Goal: Information Seeking & Learning: Check status

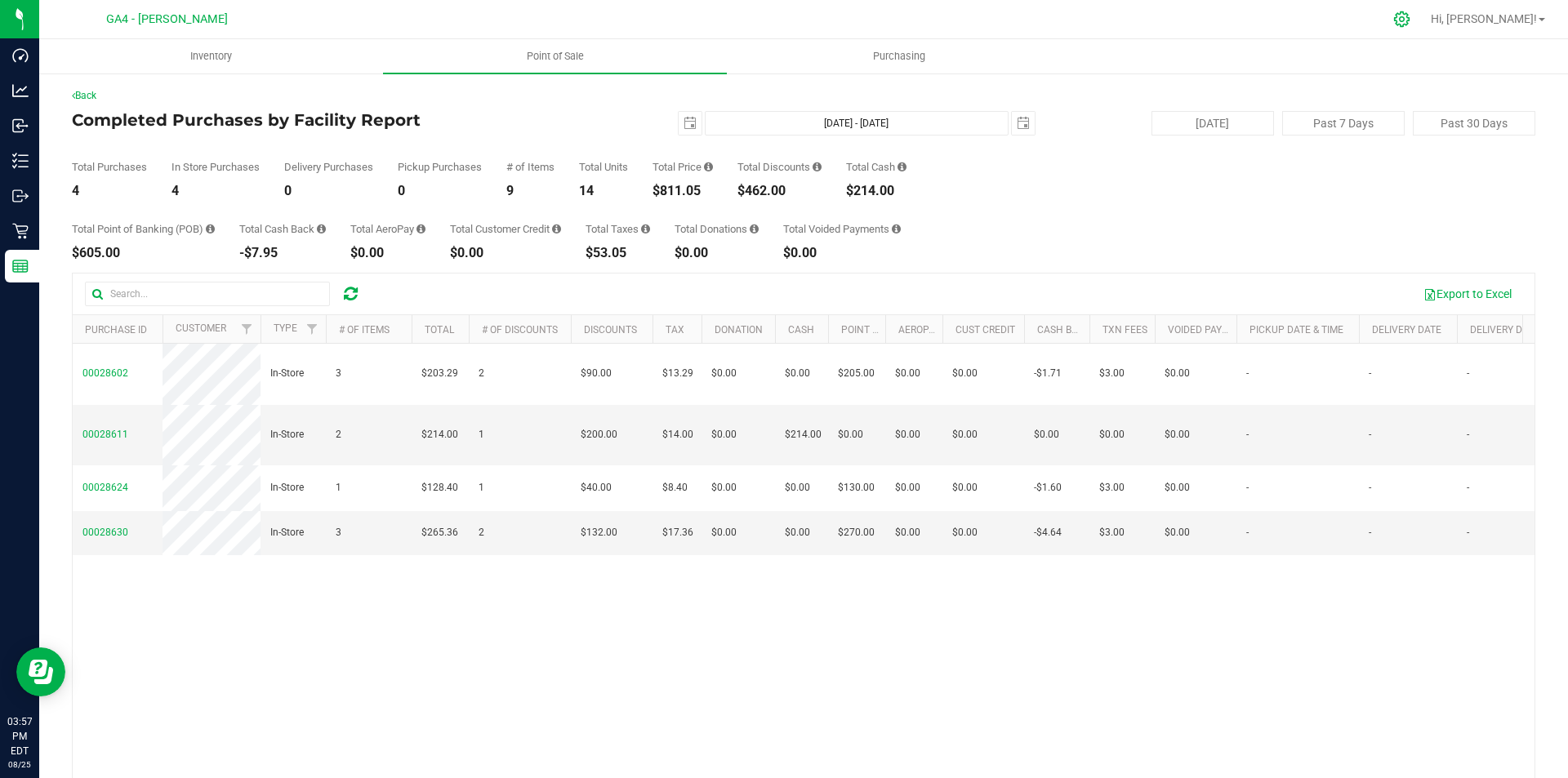
click at [1410, 21] on icon at bounding box center [1401, 19] width 17 height 17
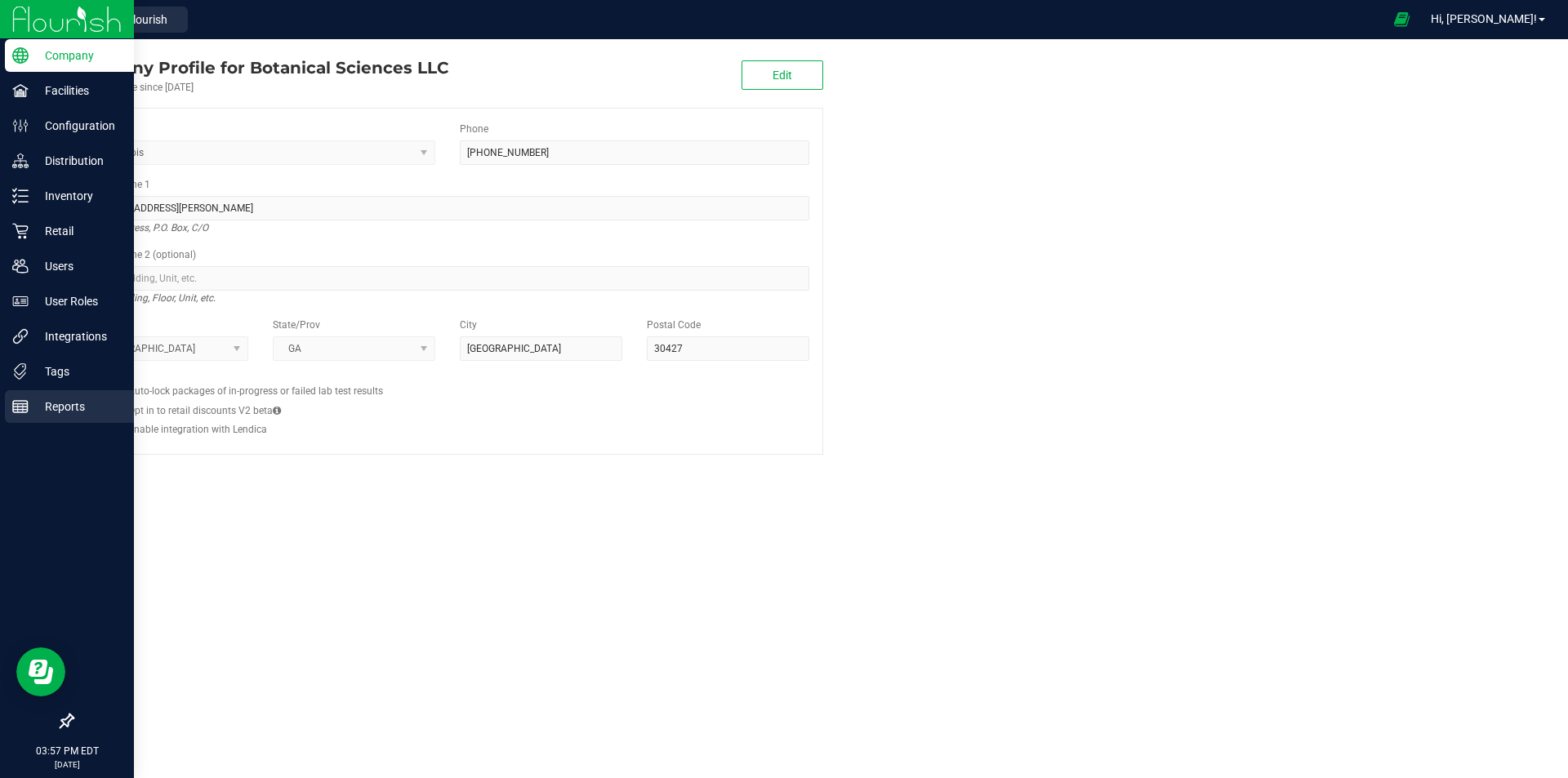
click at [70, 406] on p "Reports" at bounding box center [77, 407] width 98 height 20
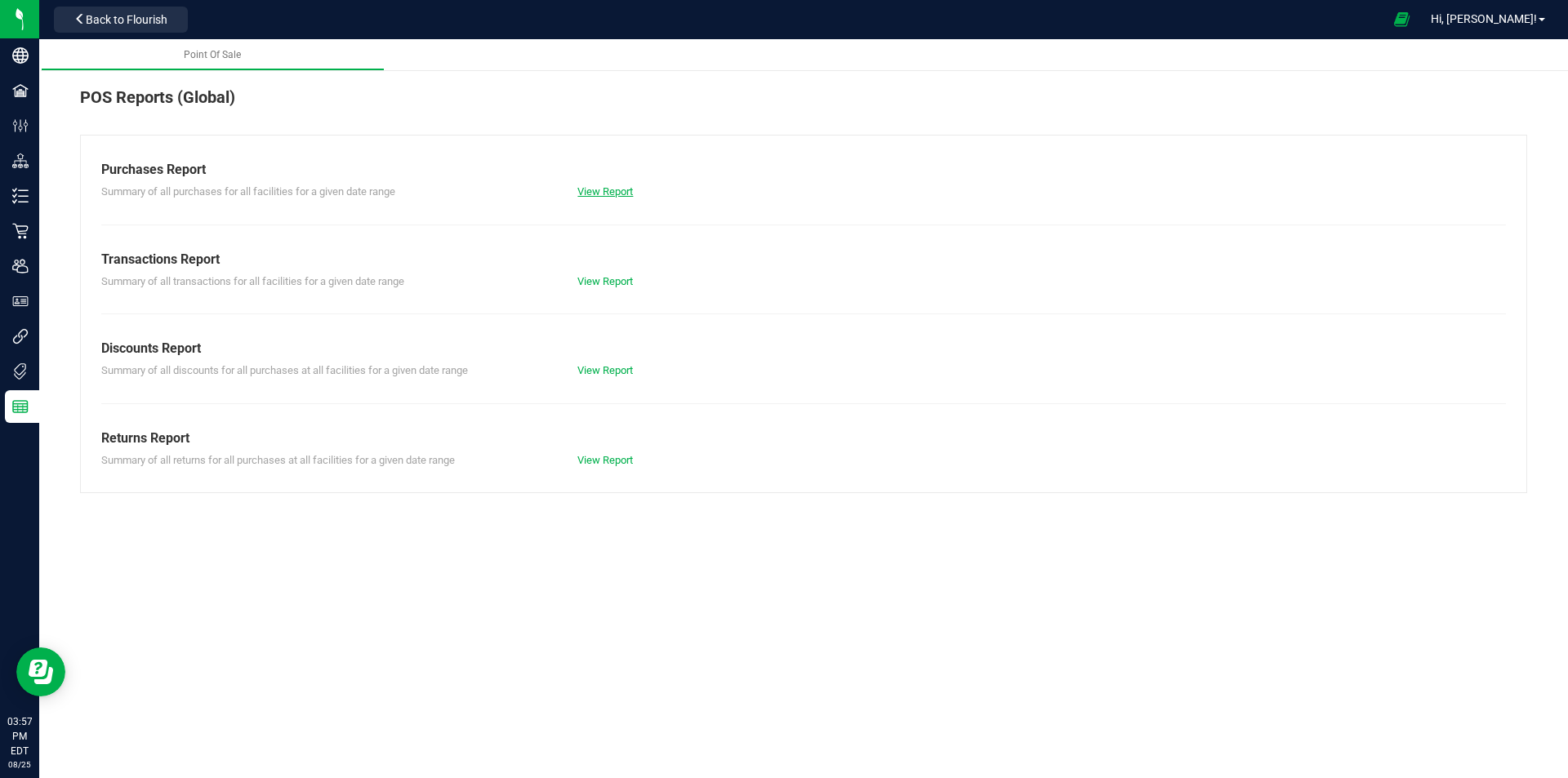
click at [608, 196] on link "View Report" at bounding box center [605, 190] width 56 height 12
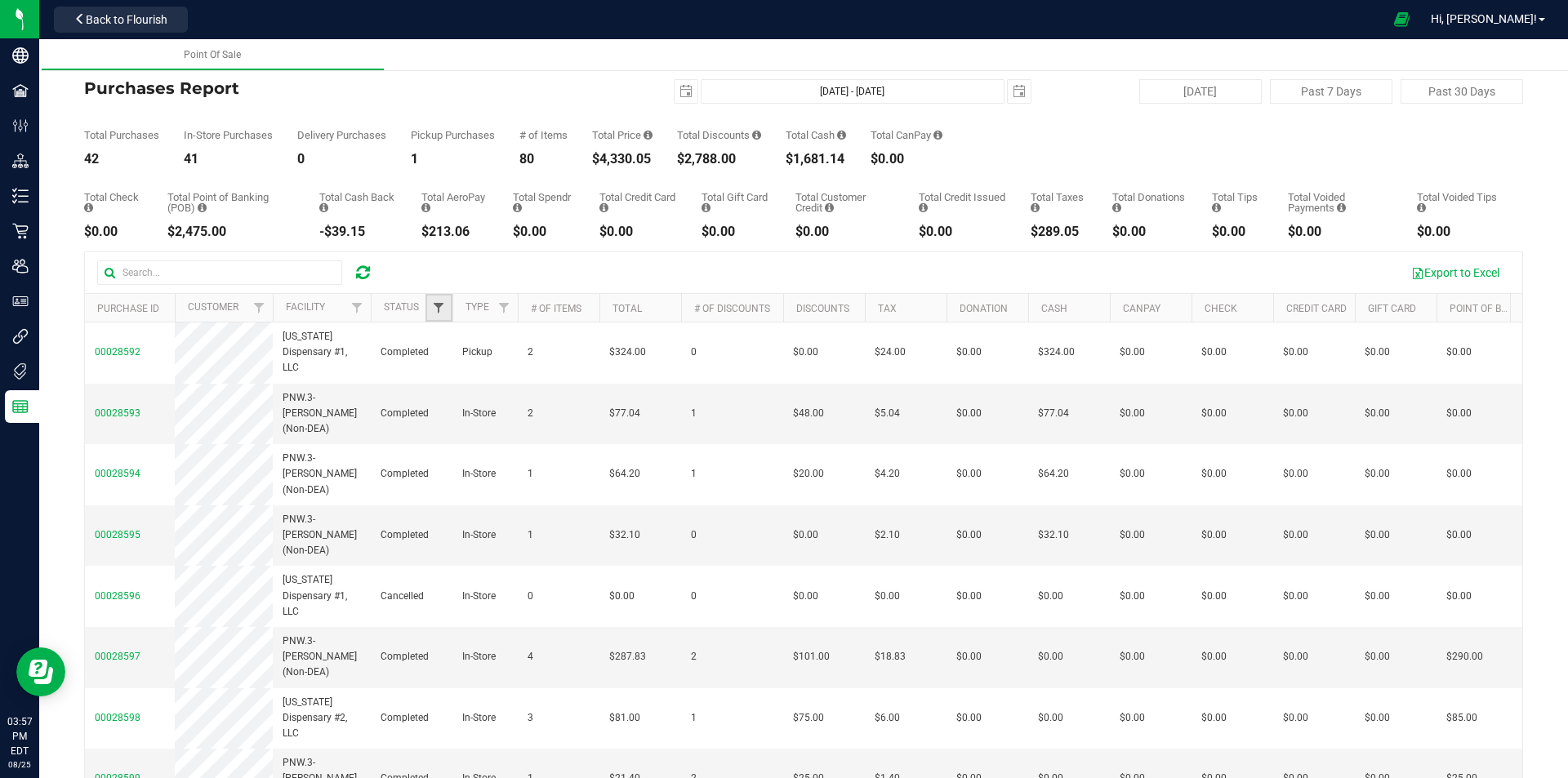
click at [442, 309] on span "Filter" at bounding box center [439, 308] width 13 height 13
click at [445, 425] on input "Completed" at bounding box center [447, 421] width 10 height 10
checkbox input "true"
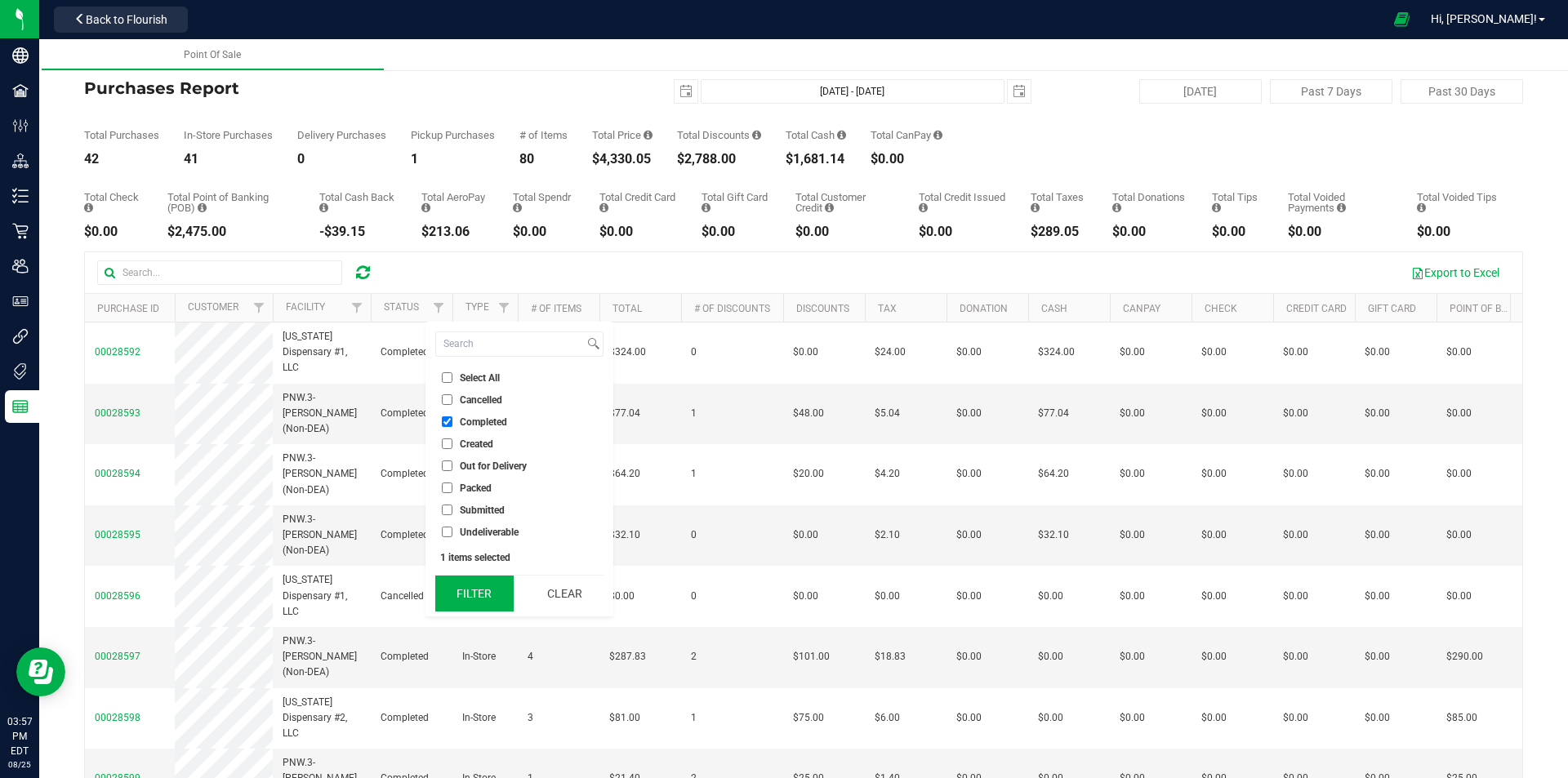
click at [470, 590] on button "Filter" at bounding box center [474, 593] width 79 height 36
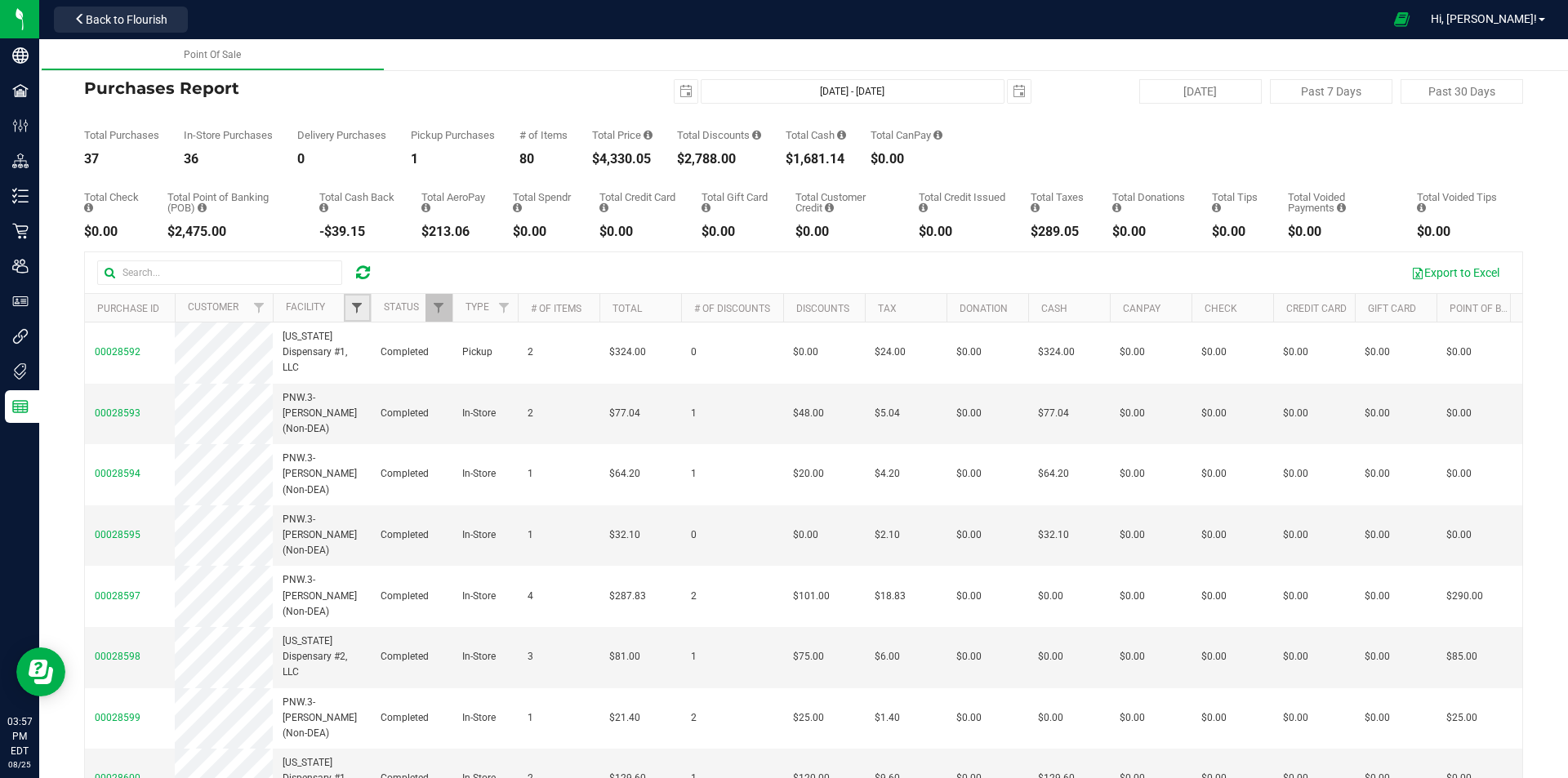
click at [359, 304] on span "Filter" at bounding box center [356, 308] width 13 height 13
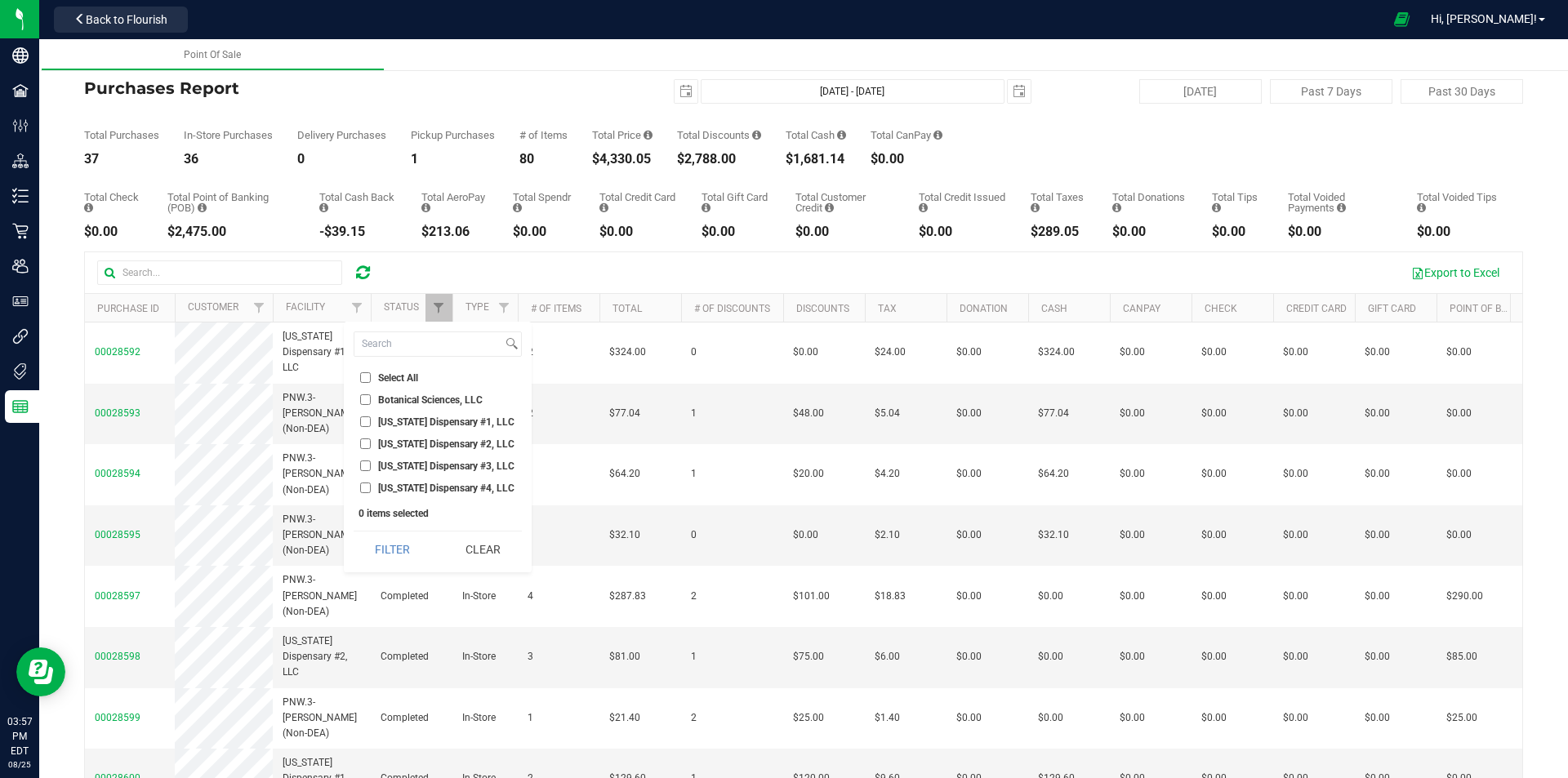
click at [368, 424] on input "[US_STATE] Dispensary #1, LLC" at bounding box center [365, 421] width 10 height 10
drag, startPoint x: 385, startPoint y: 545, endPoint x: 388, endPoint y: 521, distance: 24.2
click at [386, 545] on button "Filter" at bounding box center [392, 550] width 79 height 36
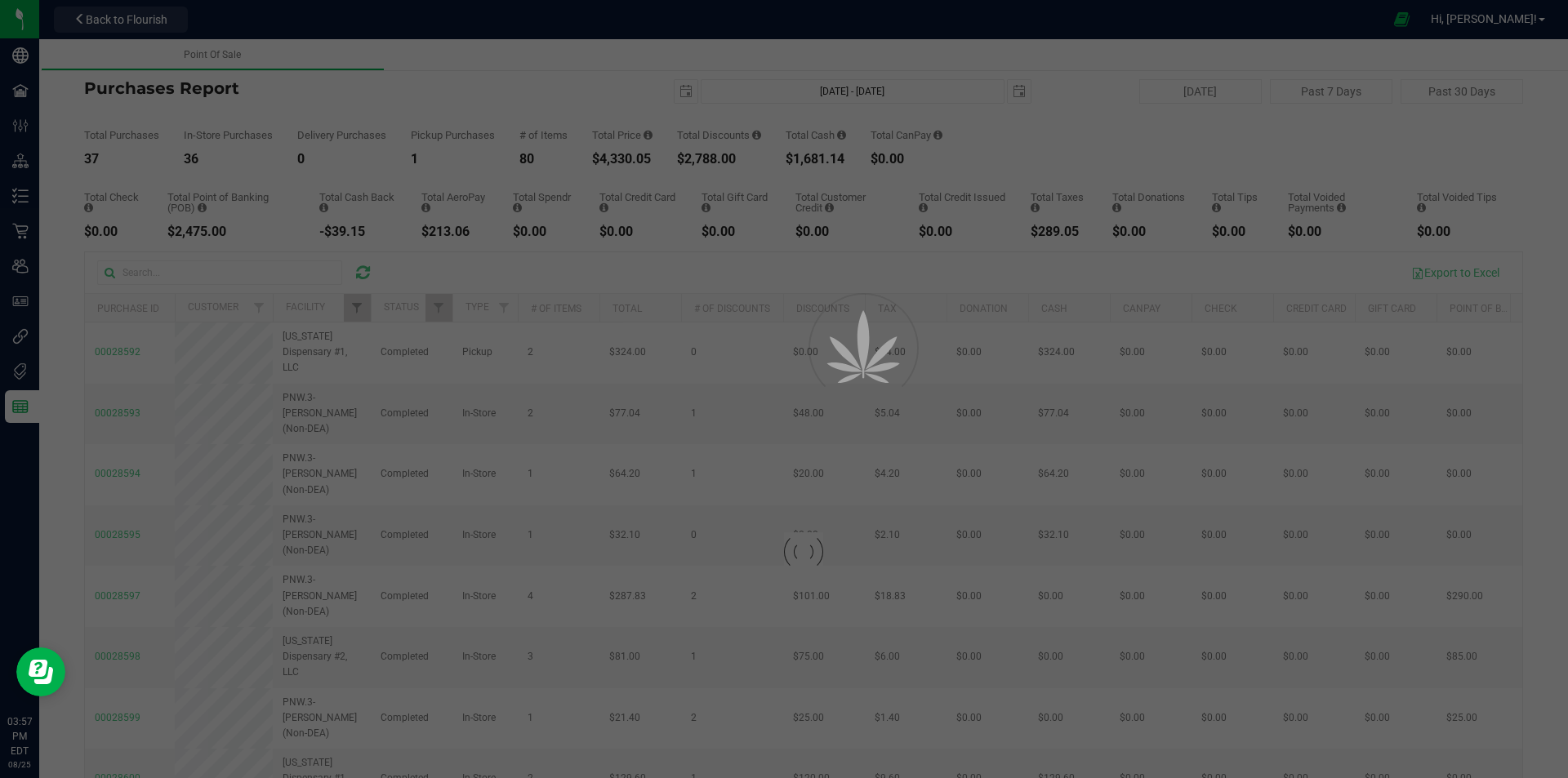
checkbox input "true"
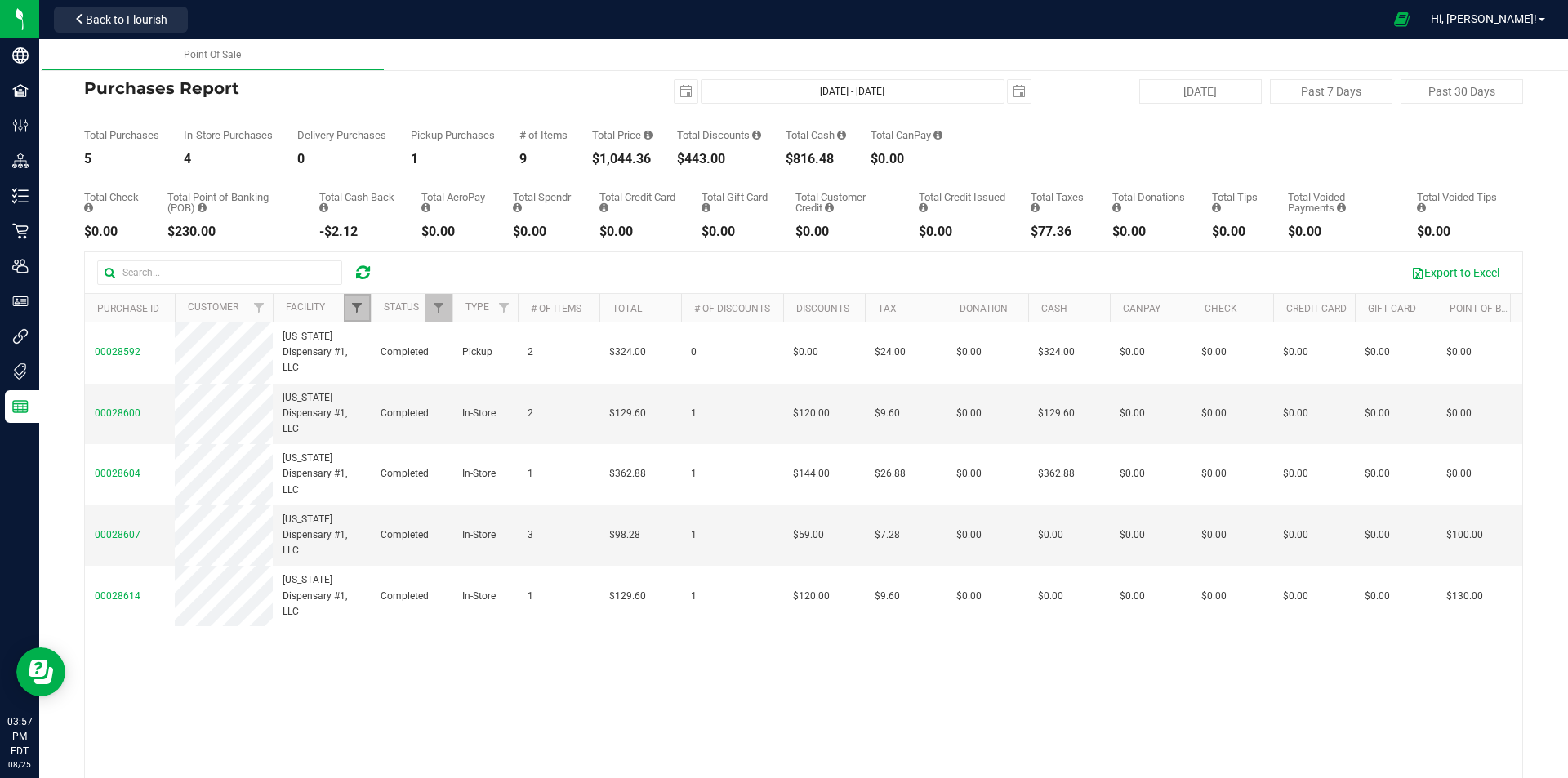
click at [361, 309] on span "Filter" at bounding box center [356, 308] width 13 height 13
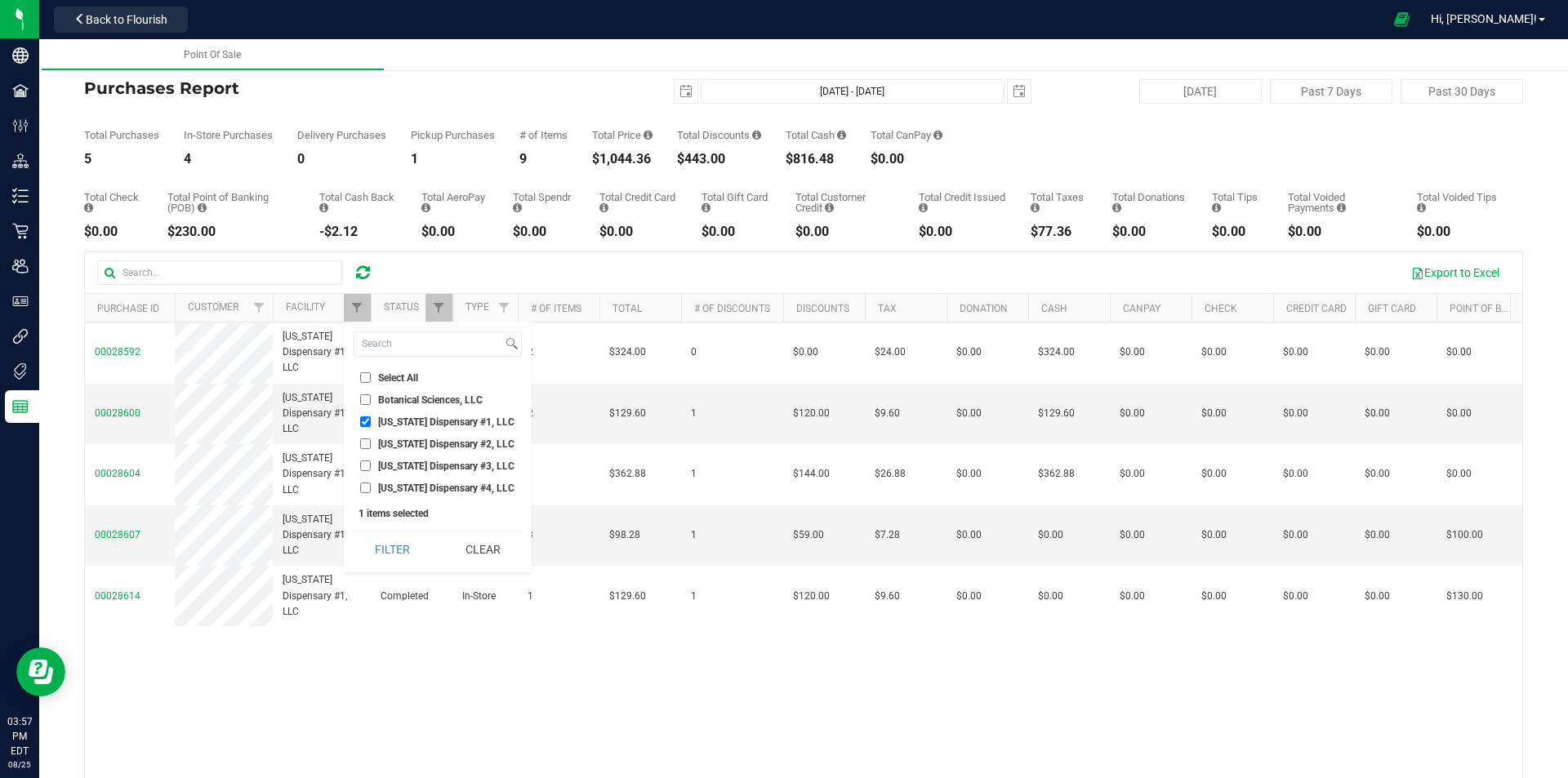
click at [370, 442] on input "[US_STATE] Dispensary #2, LLC" at bounding box center [365, 443] width 10 height 10
checkbox input "true"
click at [367, 425] on input "[US_STATE] Dispensary #1, LLC" at bounding box center [365, 421] width 10 height 10
checkbox input "false"
click at [386, 543] on button "Filter" at bounding box center [392, 550] width 79 height 36
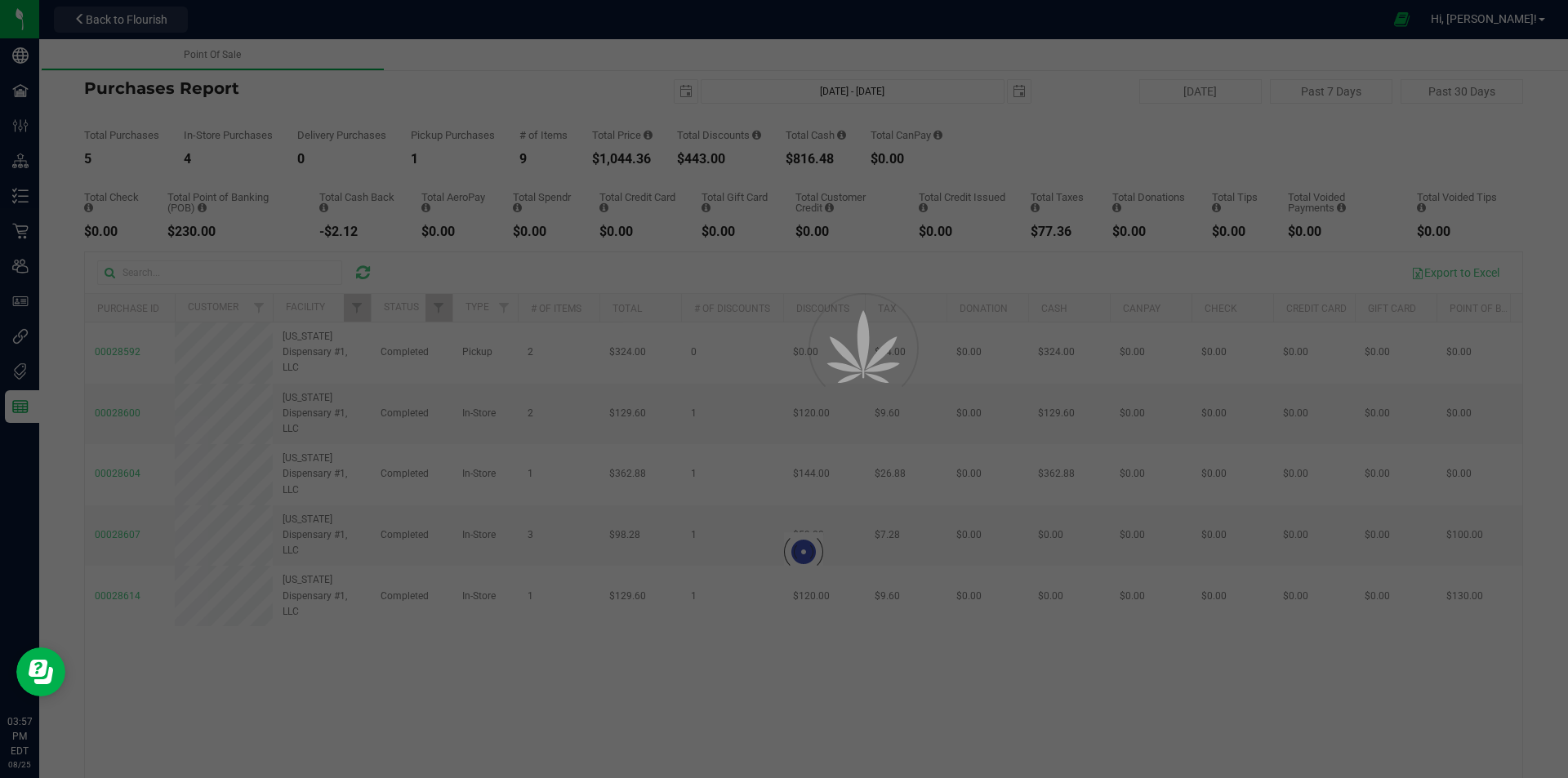
checkbox input "true"
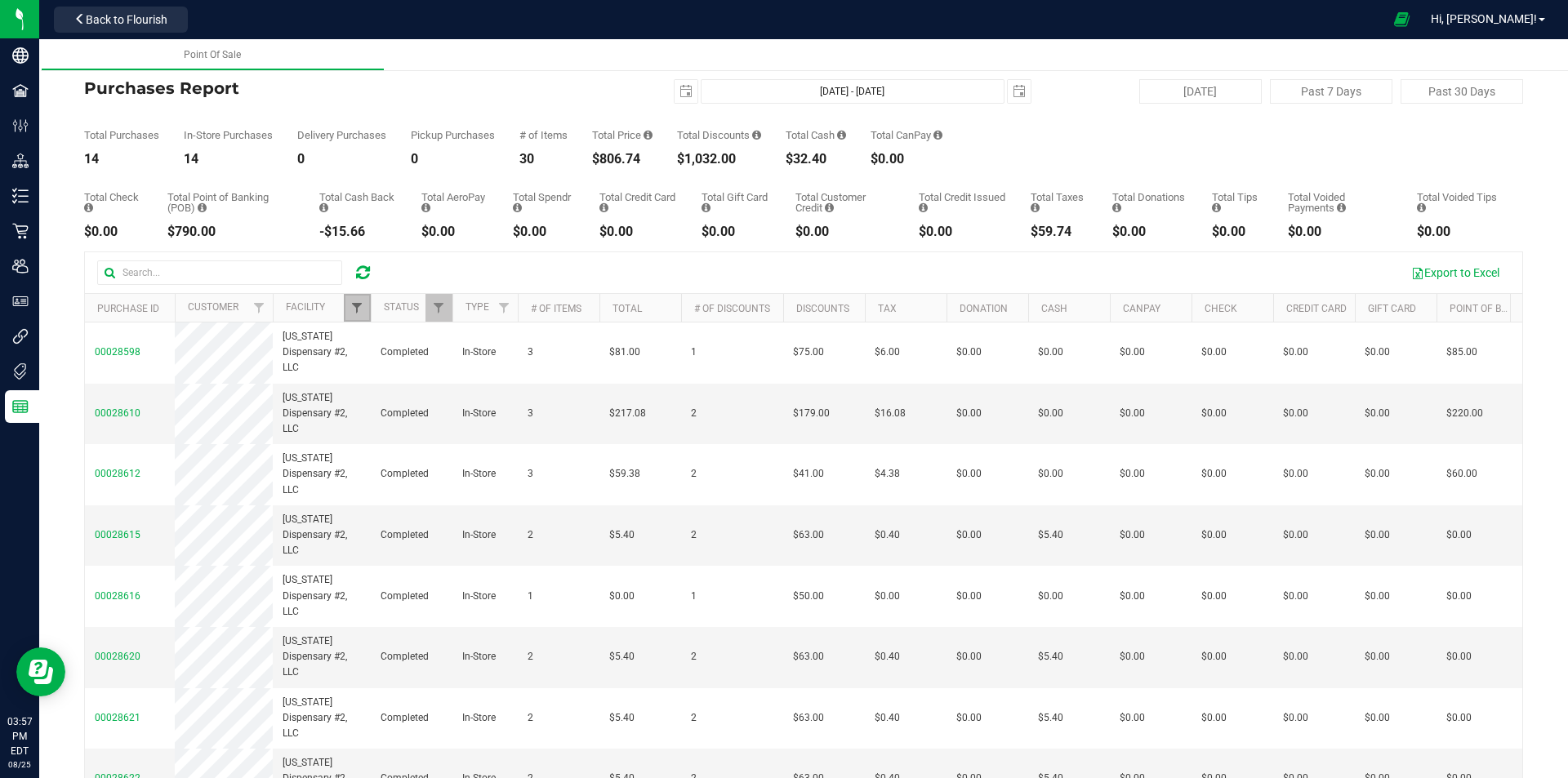
click at [357, 309] on span "Filter" at bounding box center [356, 308] width 13 height 13
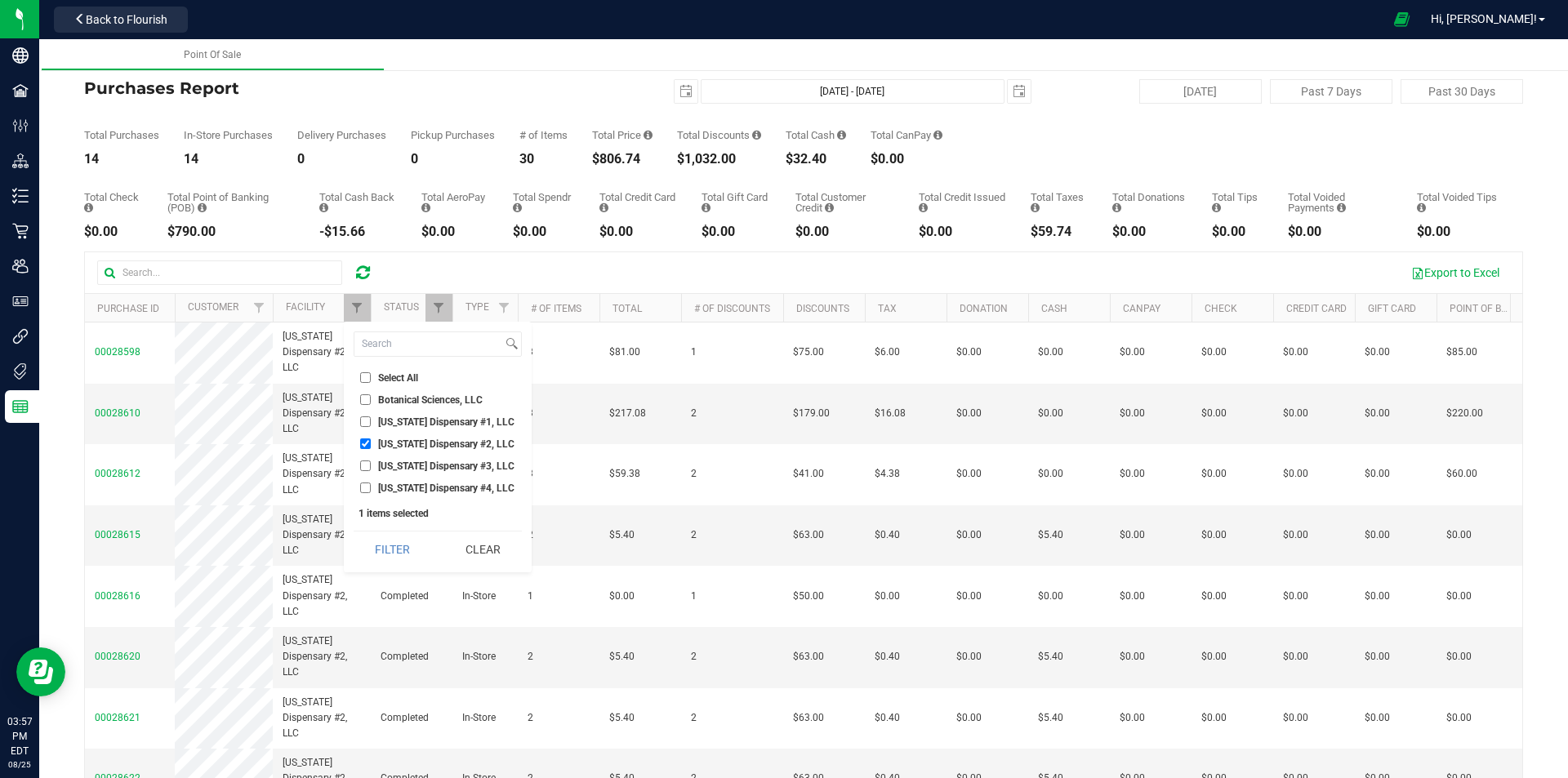
click at [363, 464] on input "[US_STATE] Dispensary #3, LLC" at bounding box center [365, 465] width 10 height 10
checkbox input "true"
click at [364, 445] on input "[US_STATE] Dispensary #2, LLC" at bounding box center [365, 443] width 10 height 10
checkbox input "false"
click at [392, 546] on button "Filter" at bounding box center [392, 550] width 79 height 36
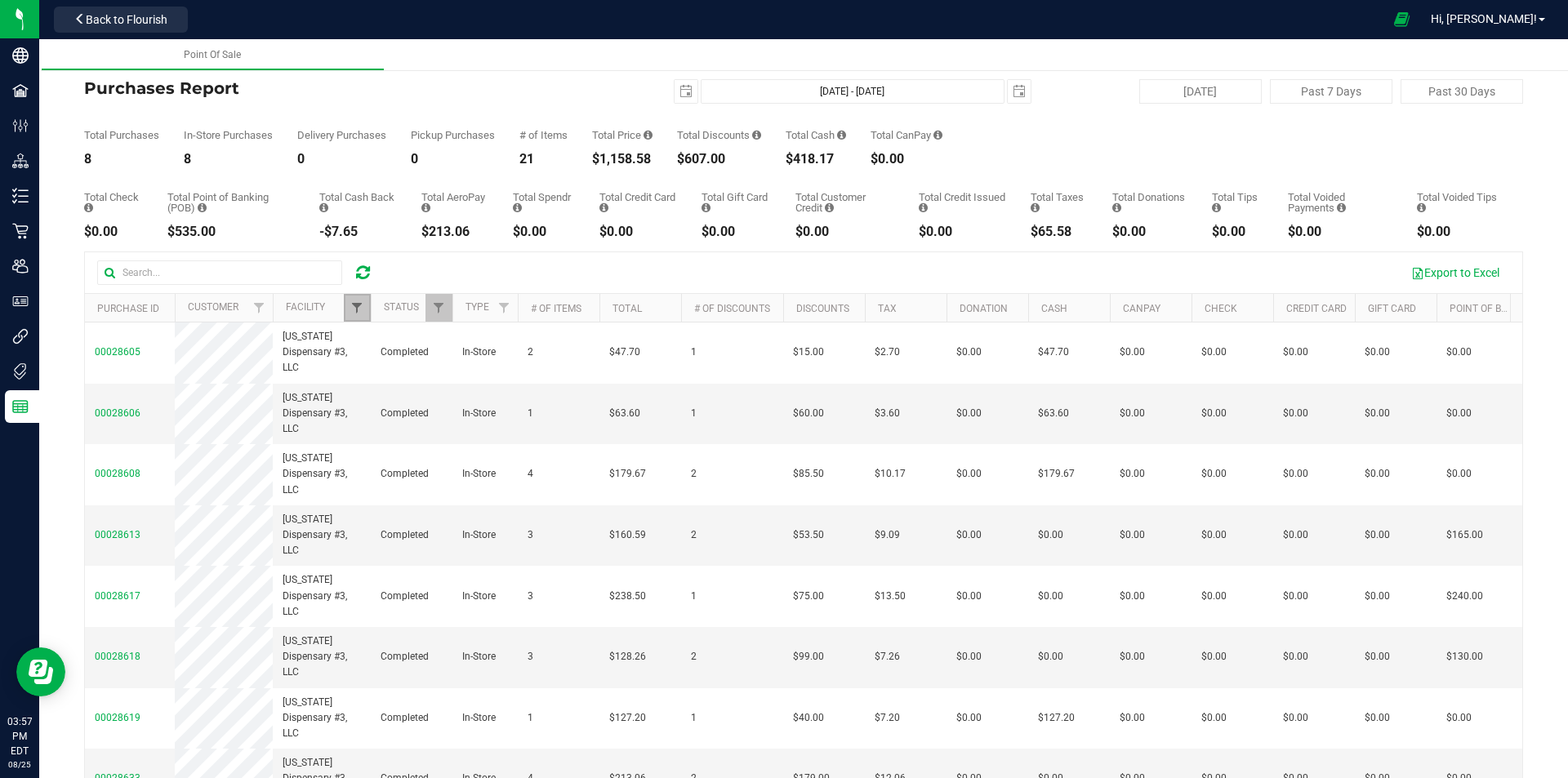
click at [355, 302] on span "Filter" at bounding box center [356, 308] width 13 height 13
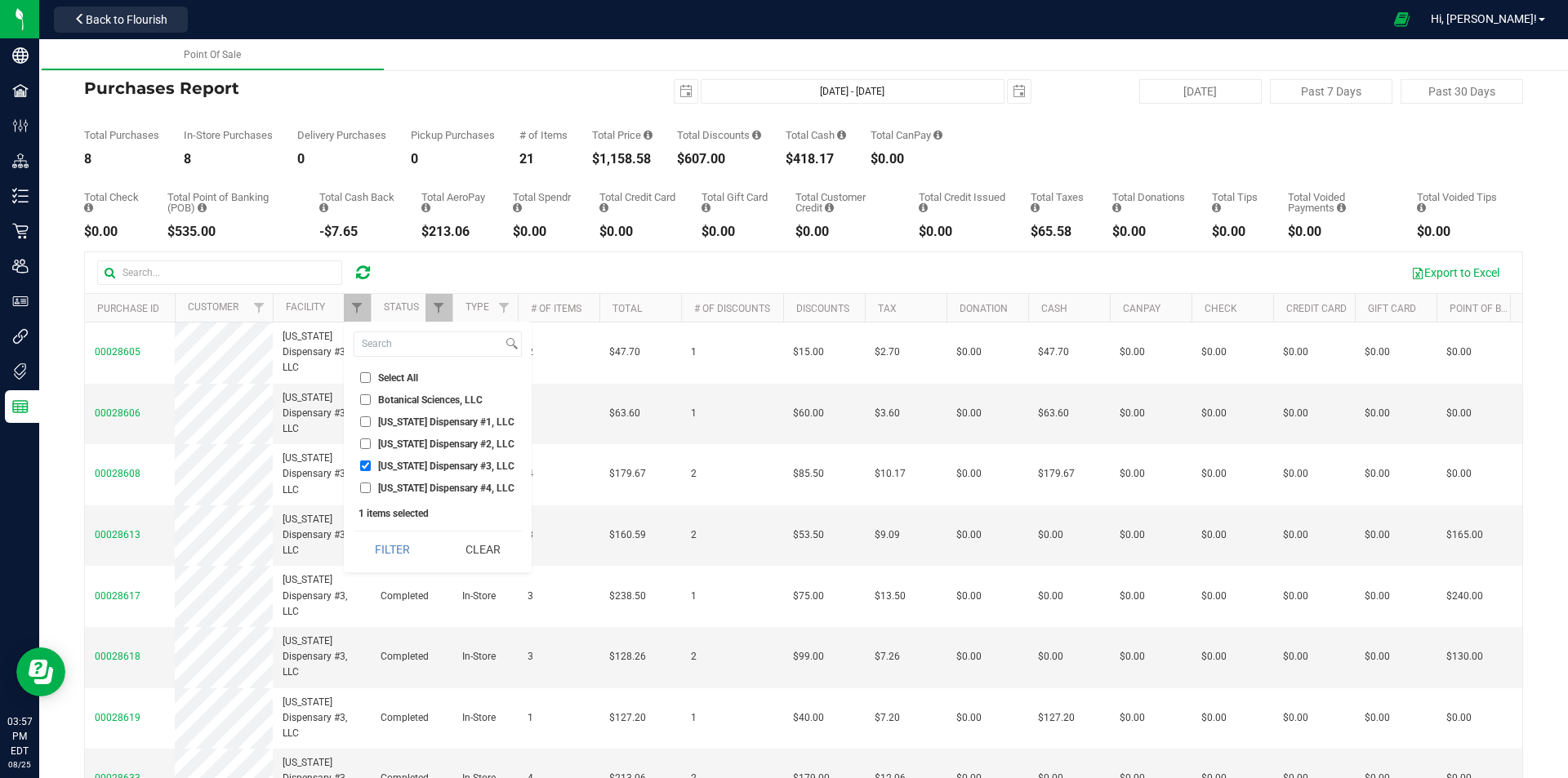
drag, startPoint x: 362, startPoint y: 490, endPoint x: 365, endPoint y: 481, distance: 9.5
click at [362, 491] on input "[US_STATE] Dispensary #4, LLC" at bounding box center [365, 487] width 10 height 10
checkbox input "true"
click at [366, 470] on input "[US_STATE] Dispensary #3, LLC" at bounding box center [365, 465] width 10 height 10
checkbox input "false"
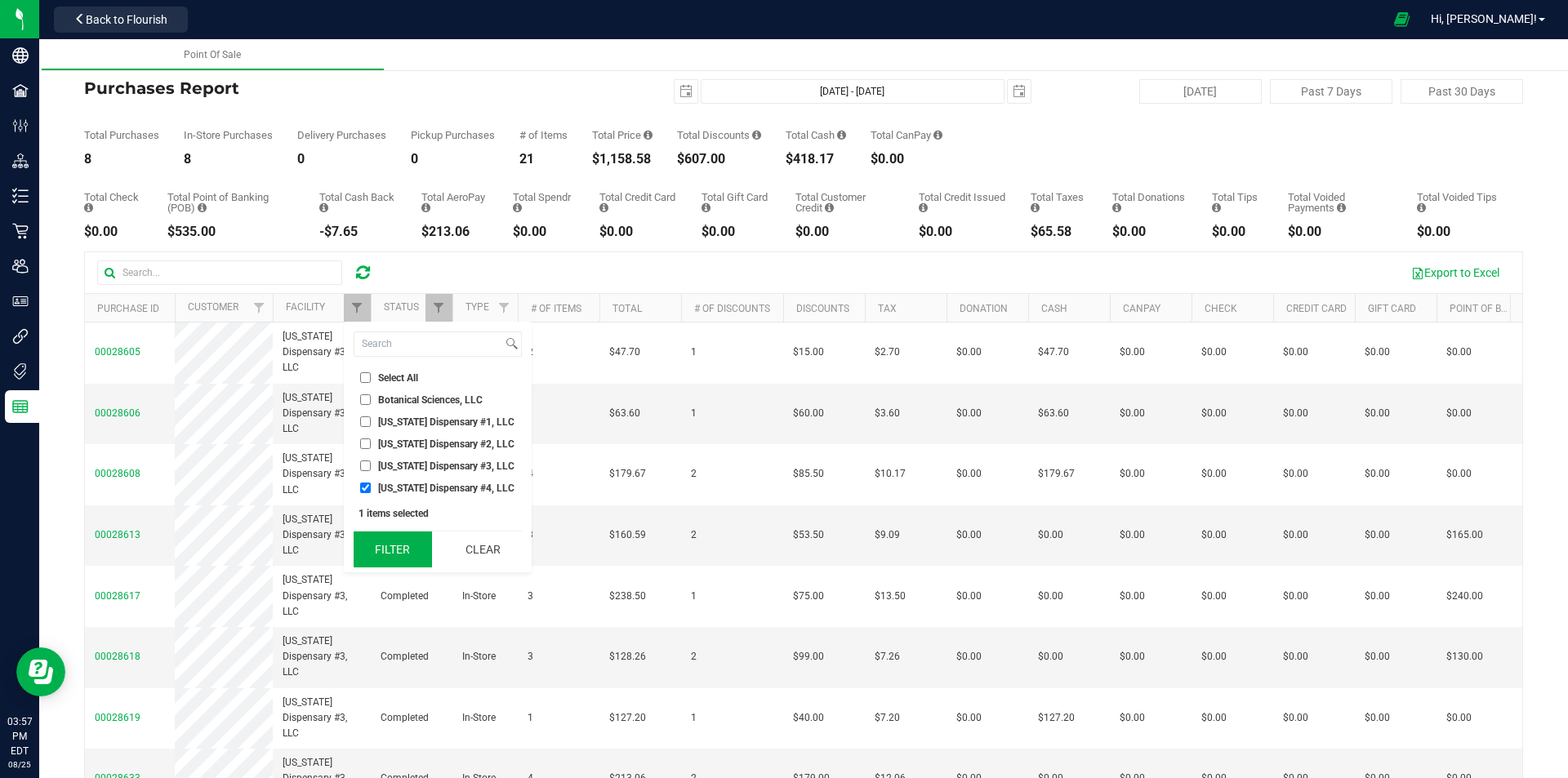
click at [400, 549] on button "Filter" at bounding box center [392, 550] width 79 height 36
